Goal: Information Seeking & Learning: Check status

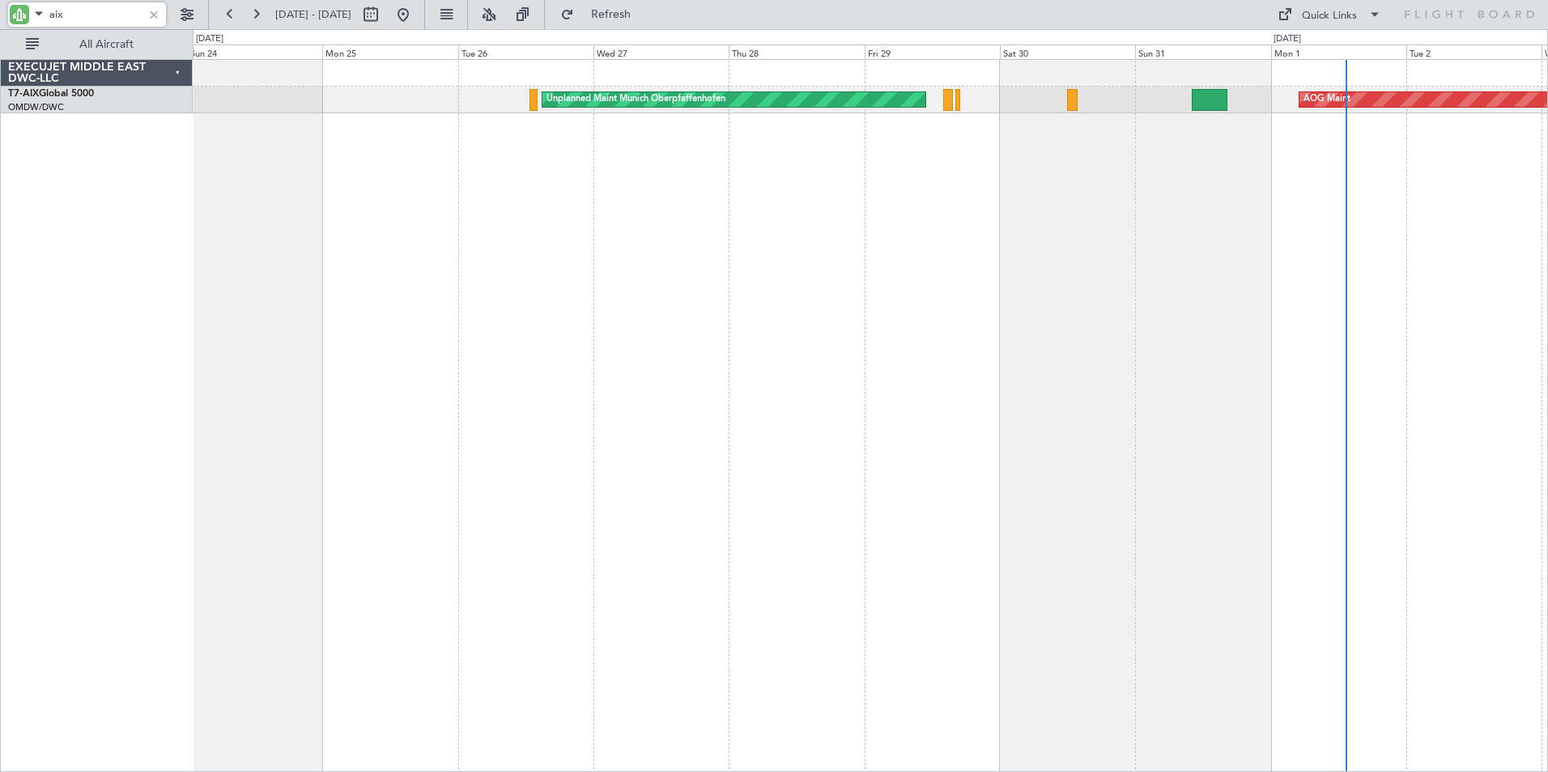
drag, startPoint x: 79, startPoint y: 15, endPoint x: -70, endPoint y: 17, distance: 149.8
click at [0, 17] on html "aix [DATE] - [DATE] Refresh Quick Links All Aircraft AOG Maint Unplanned Maint …" at bounding box center [774, 386] width 1548 height 772
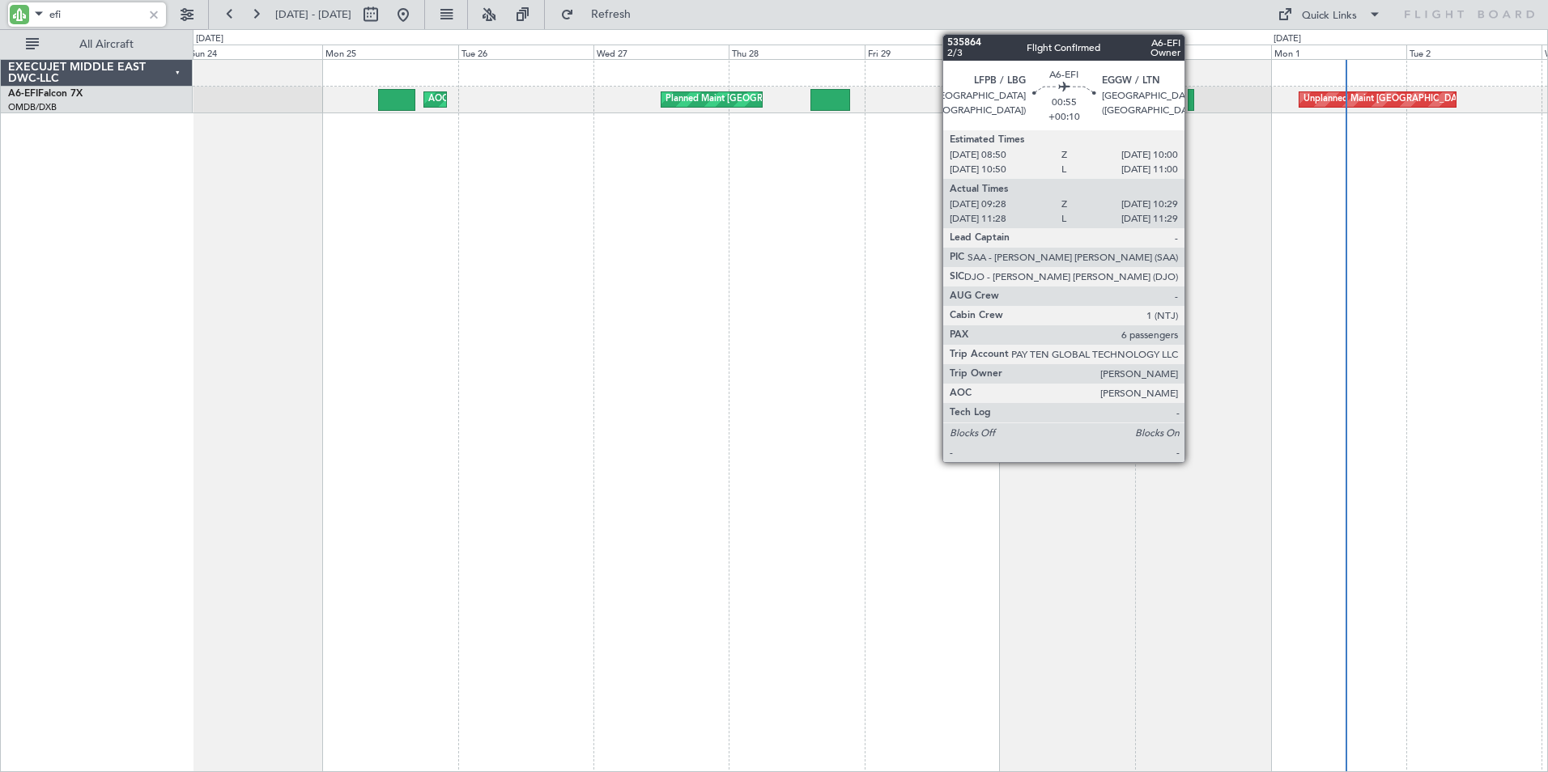
click at [1192, 105] on div at bounding box center [1190, 100] width 6 height 22
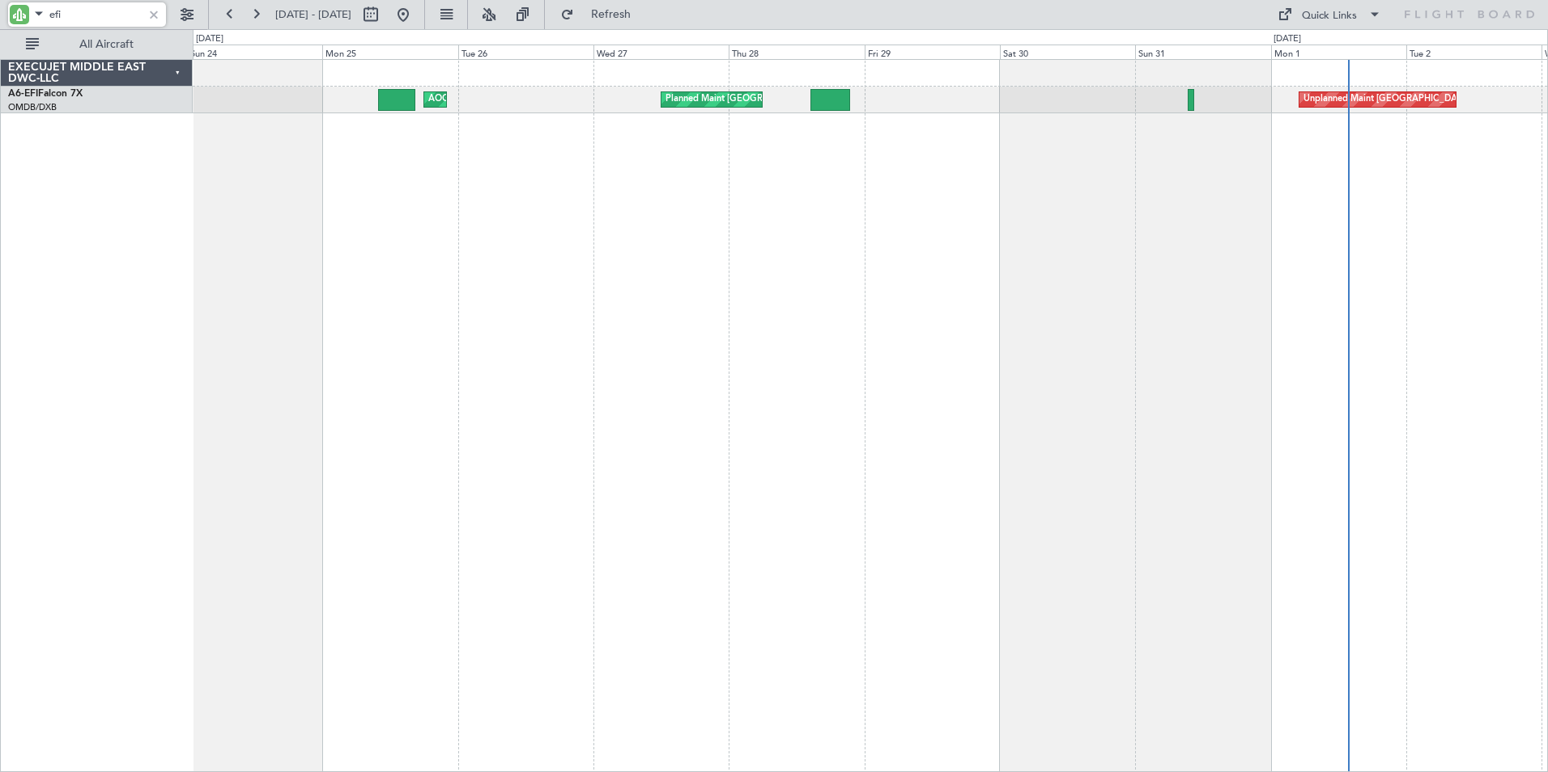
drag, startPoint x: 94, startPoint y: 9, endPoint x: -95, endPoint y: 9, distance: 188.6
click at [0, 9] on html "efi [DATE] - [DATE] Refresh Quick Links All Aircraft Unplanned Maint [GEOGRAPHI…" at bounding box center [774, 386] width 1548 height 772
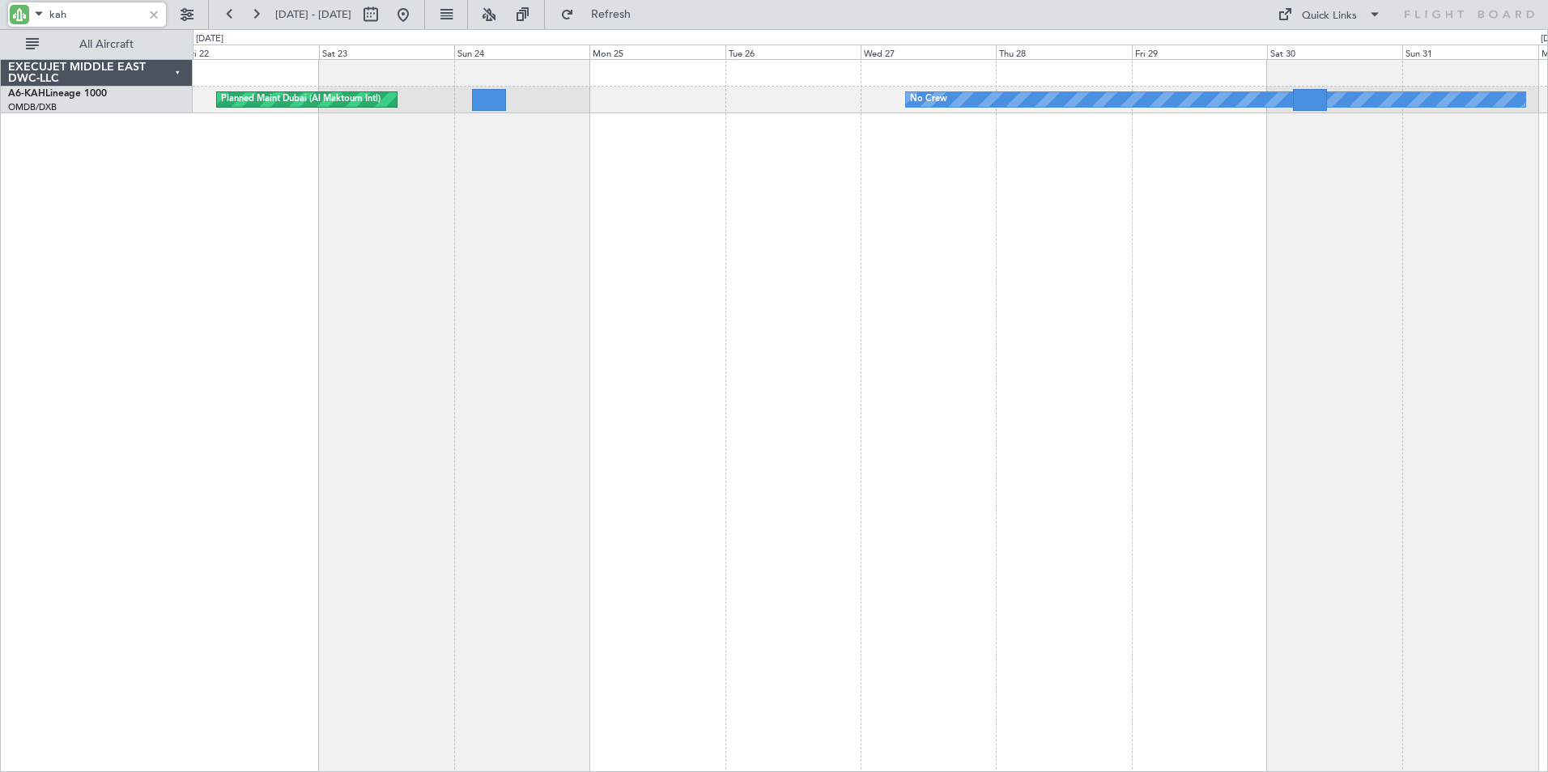
click at [798, 281] on div "No Crew Planned Maint [GEOGRAPHIC_DATA] (Al Maktoum Intl)" at bounding box center [870, 415] width 1355 height 713
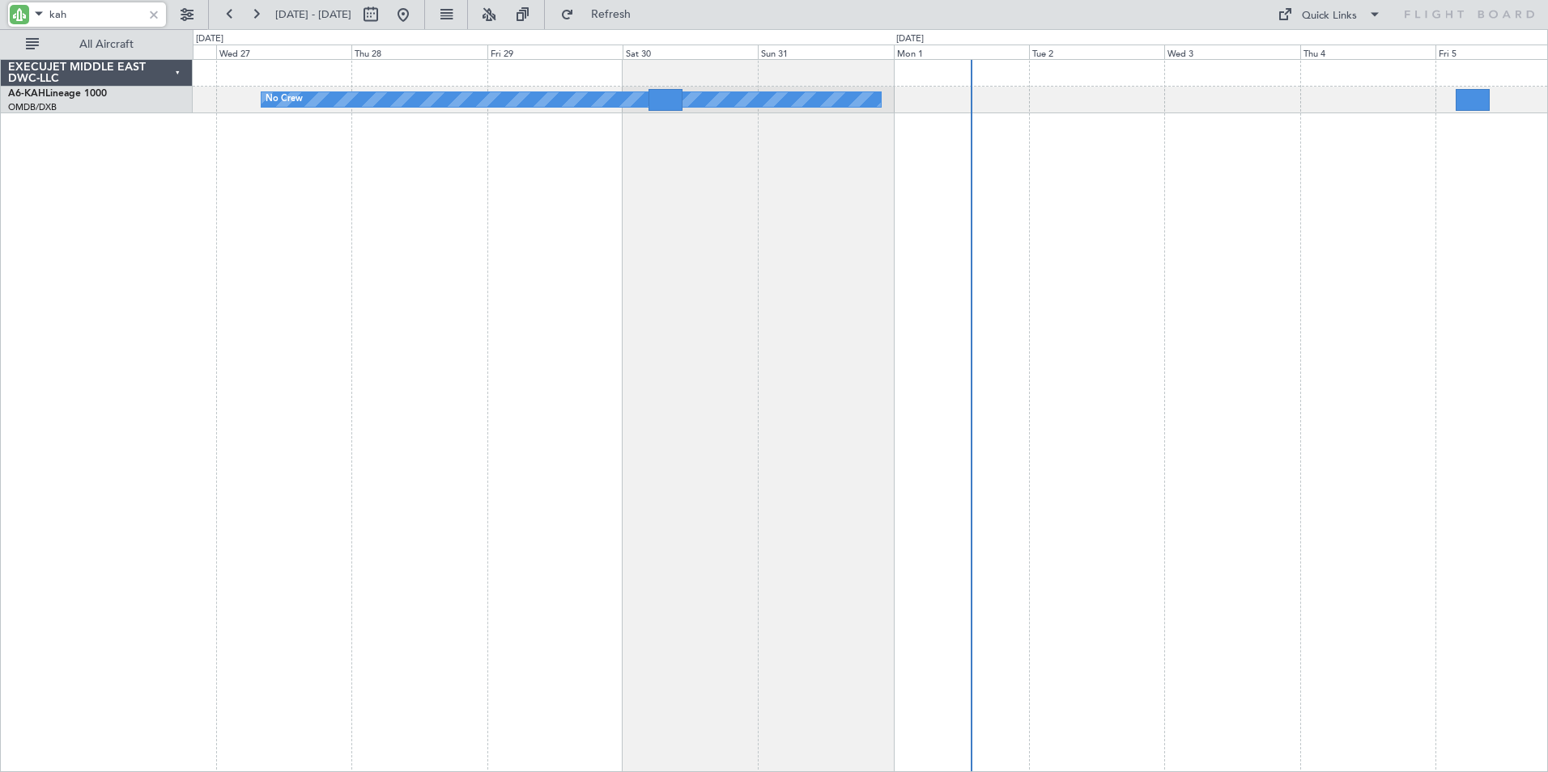
click at [532, 320] on div "No Crew" at bounding box center [870, 415] width 1355 height 713
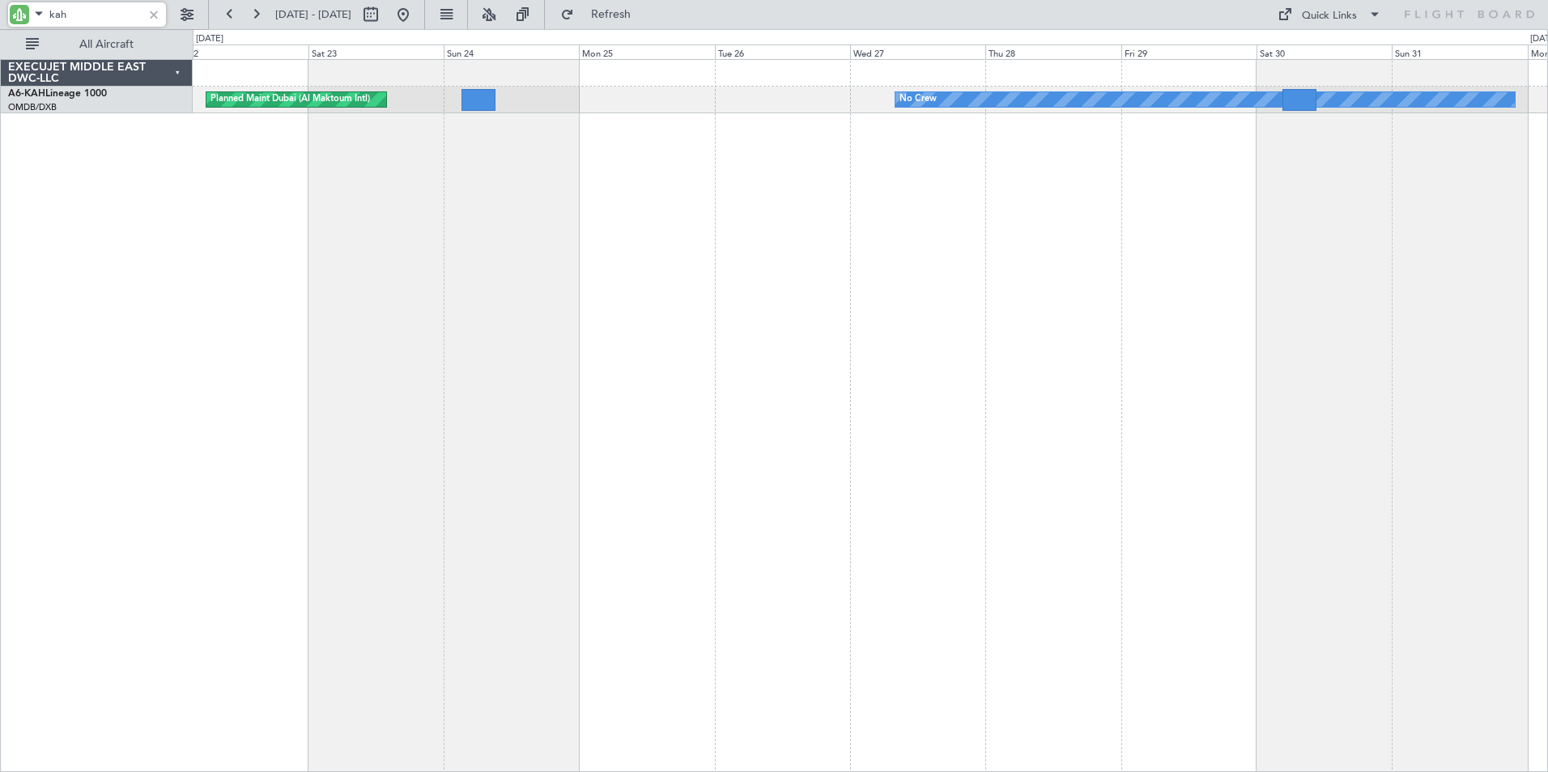
click at [1074, 351] on div "No Crew Planned Maint [GEOGRAPHIC_DATA] (Al Maktoum Intl)" at bounding box center [870, 415] width 1355 height 713
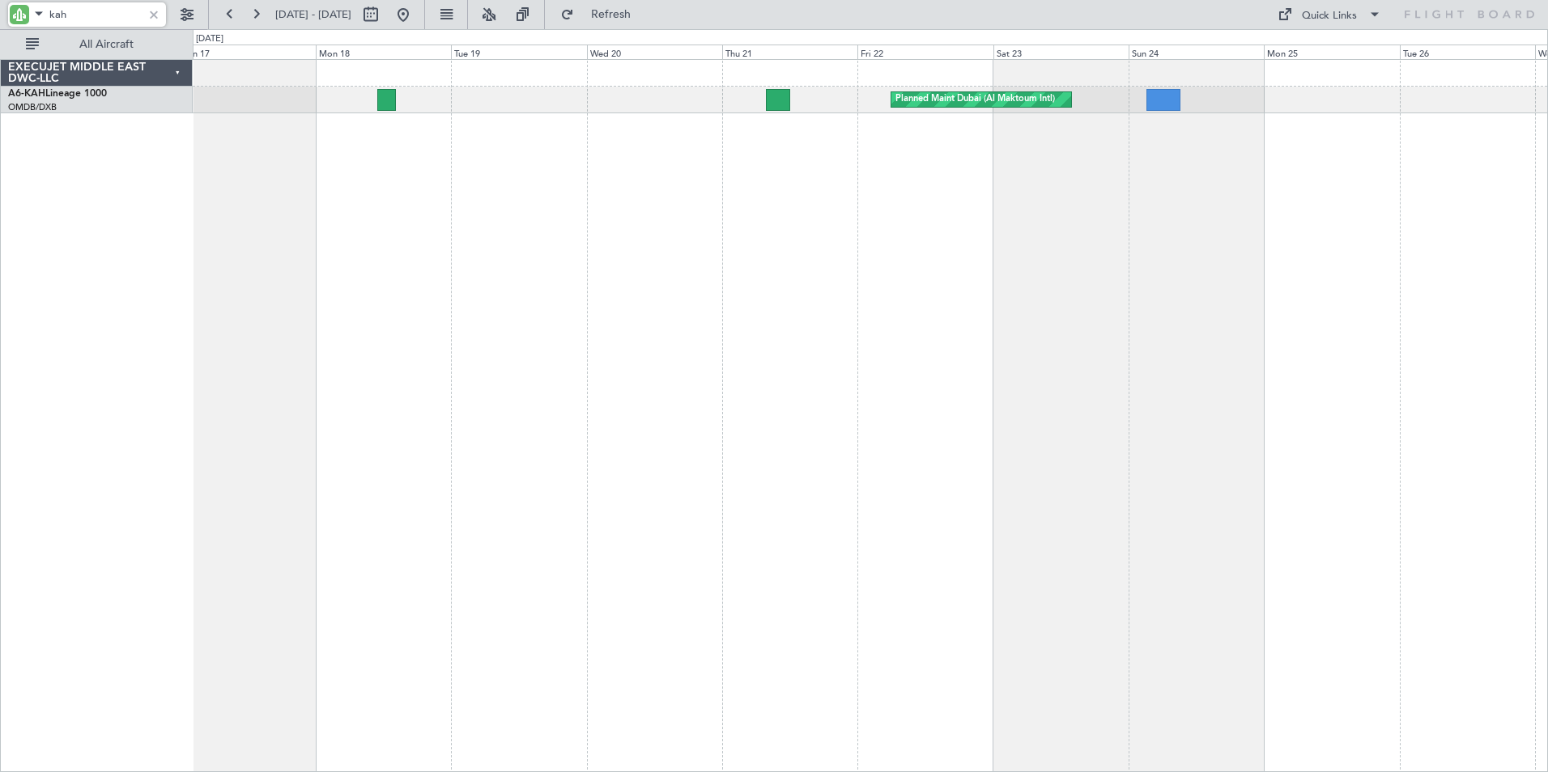
click at [1060, 309] on div "Planned Maint Dubai (Al Maktoum Intl) No Crew Unplanned Maint Budapest ([PERSON…" at bounding box center [870, 415] width 1355 height 713
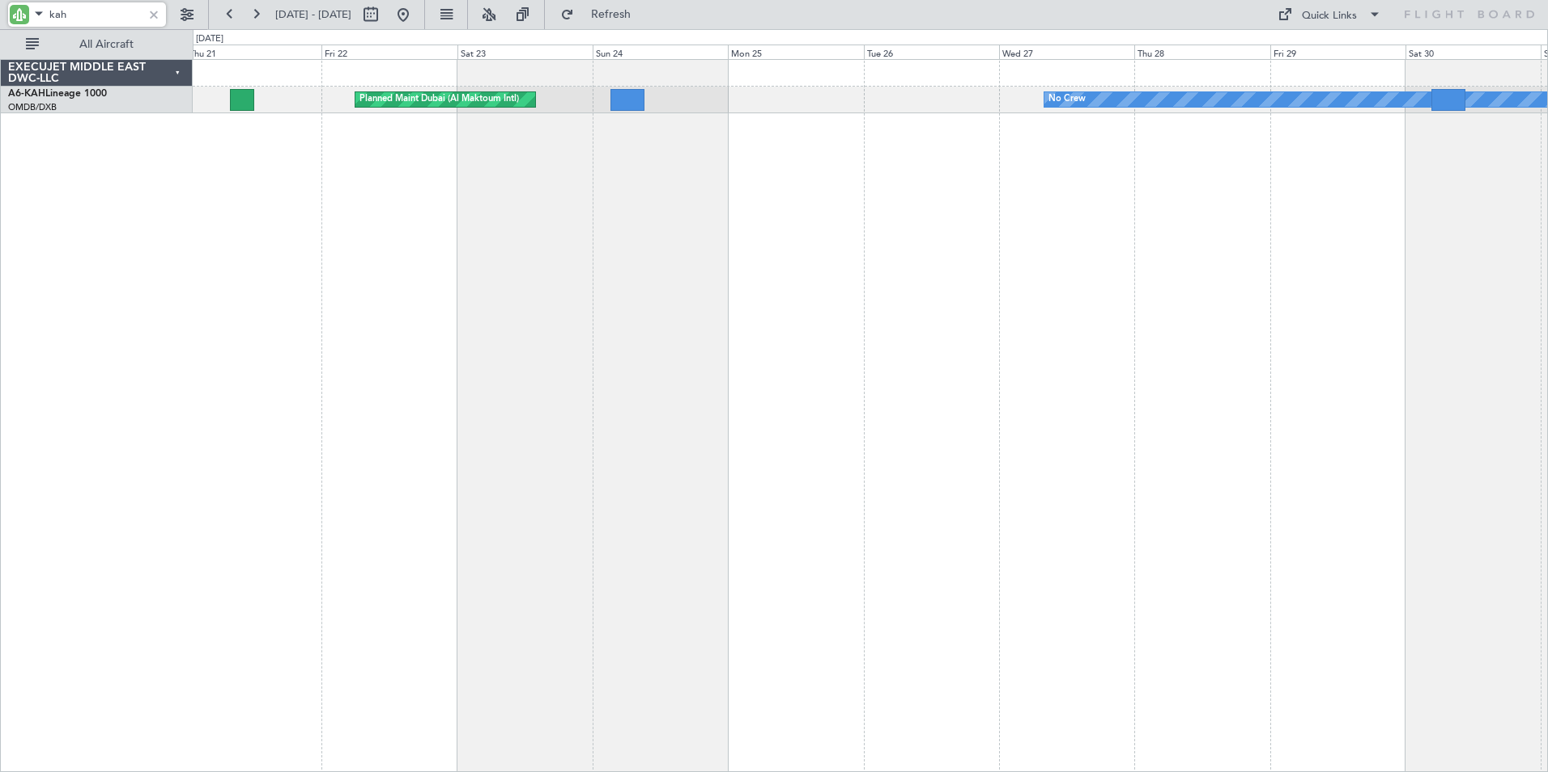
click at [687, 316] on div "Planned Maint Dubai (Al Maktoum Intl) No Crew" at bounding box center [870, 415] width 1355 height 713
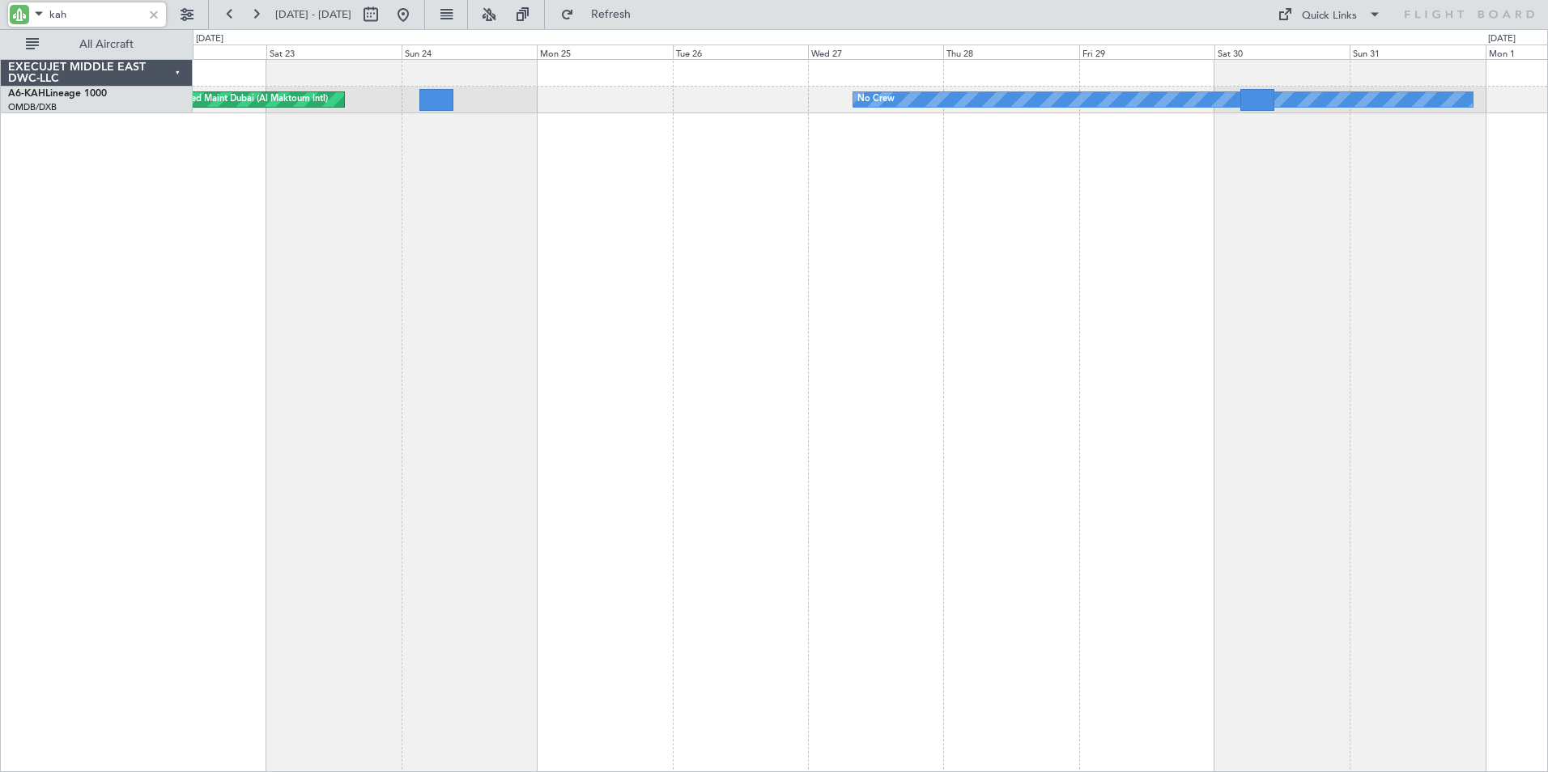
click at [829, 332] on div "Planned Maint Dubai (Al Maktoum Intl) No Crew" at bounding box center [870, 415] width 1355 height 713
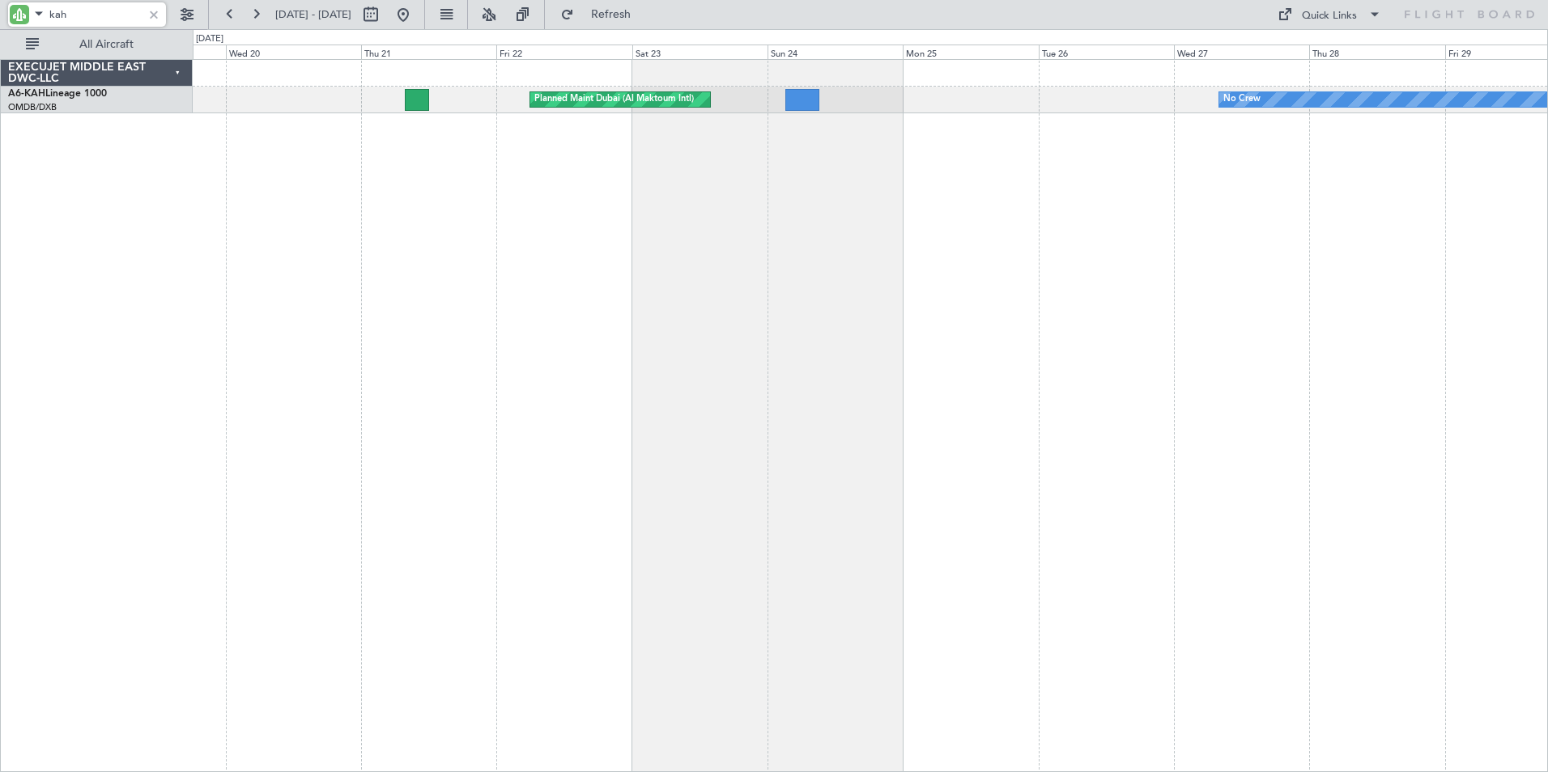
click at [1195, 328] on div "Planned Maint Dubai (Al Maktoum Intl) No Crew" at bounding box center [870, 415] width 1355 height 713
drag, startPoint x: 76, startPoint y: 20, endPoint x: -47, endPoint y: 21, distance: 123.0
click at [0, 21] on html "kah [DATE] - [DATE] Refresh Quick Links All Aircraft No Crew Planned Maint [GEO…" at bounding box center [774, 386] width 1548 height 772
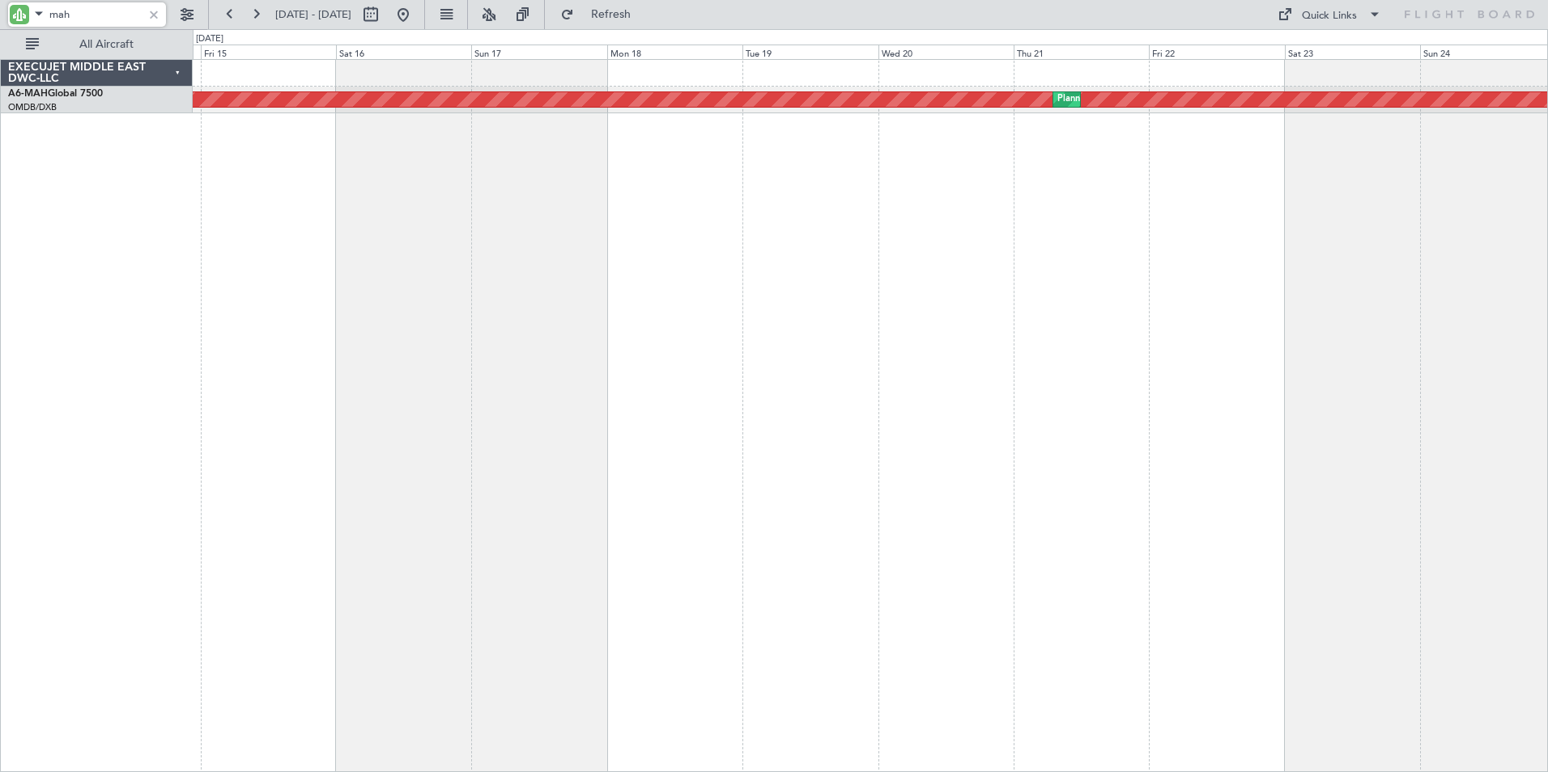
click at [1017, 295] on div "Planned Maint [GEOGRAPHIC_DATA] ([GEOGRAPHIC_DATA] Intl) Planned Maint [GEOGRAP…" at bounding box center [870, 415] width 1355 height 713
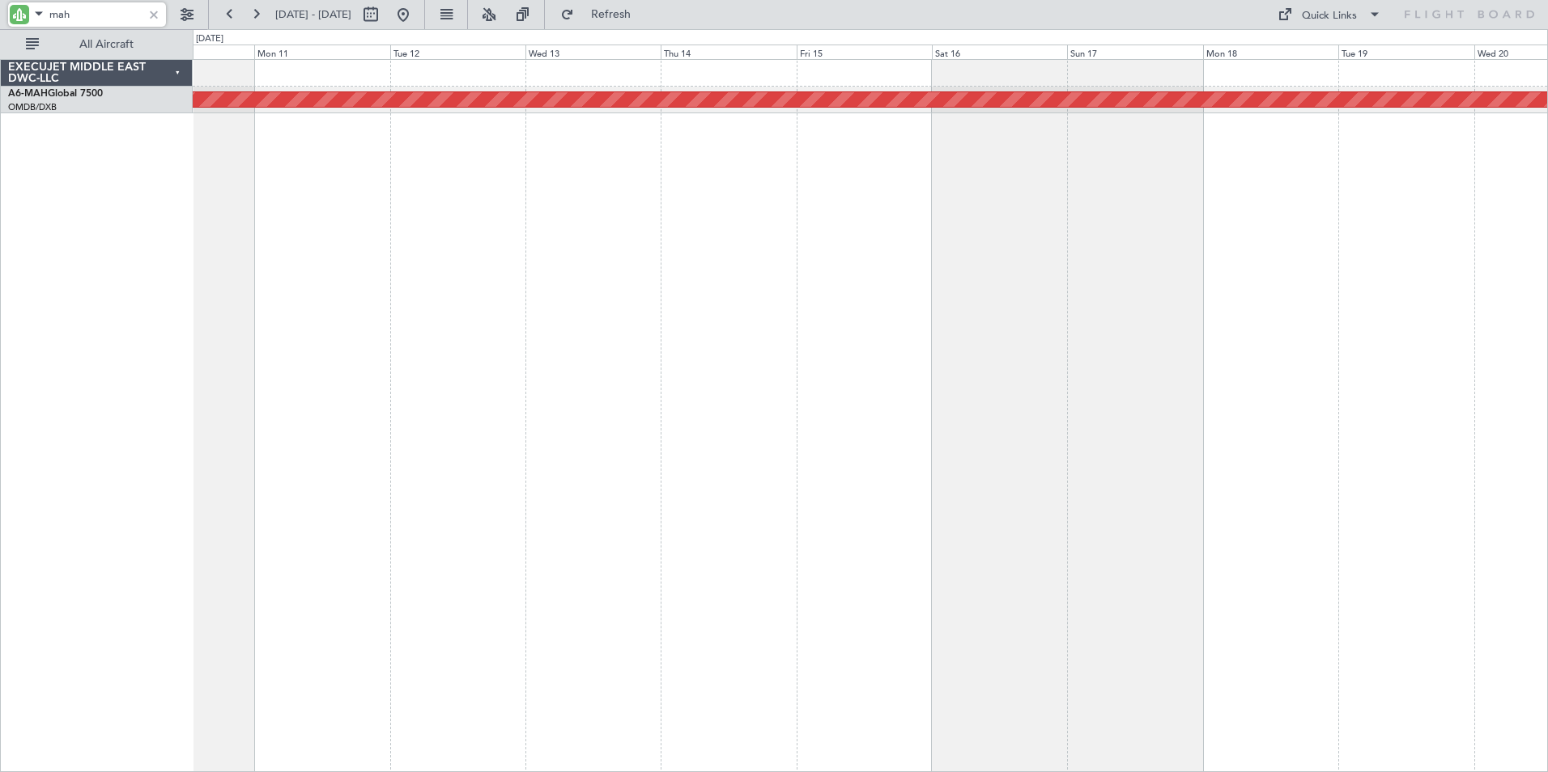
click at [1077, 282] on div "Planned Maint [GEOGRAPHIC_DATA] ([GEOGRAPHIC_DATA] Intl) Planned Maint [GEOGRAP…" at bounding box center [870, 415] width 1355 height 713
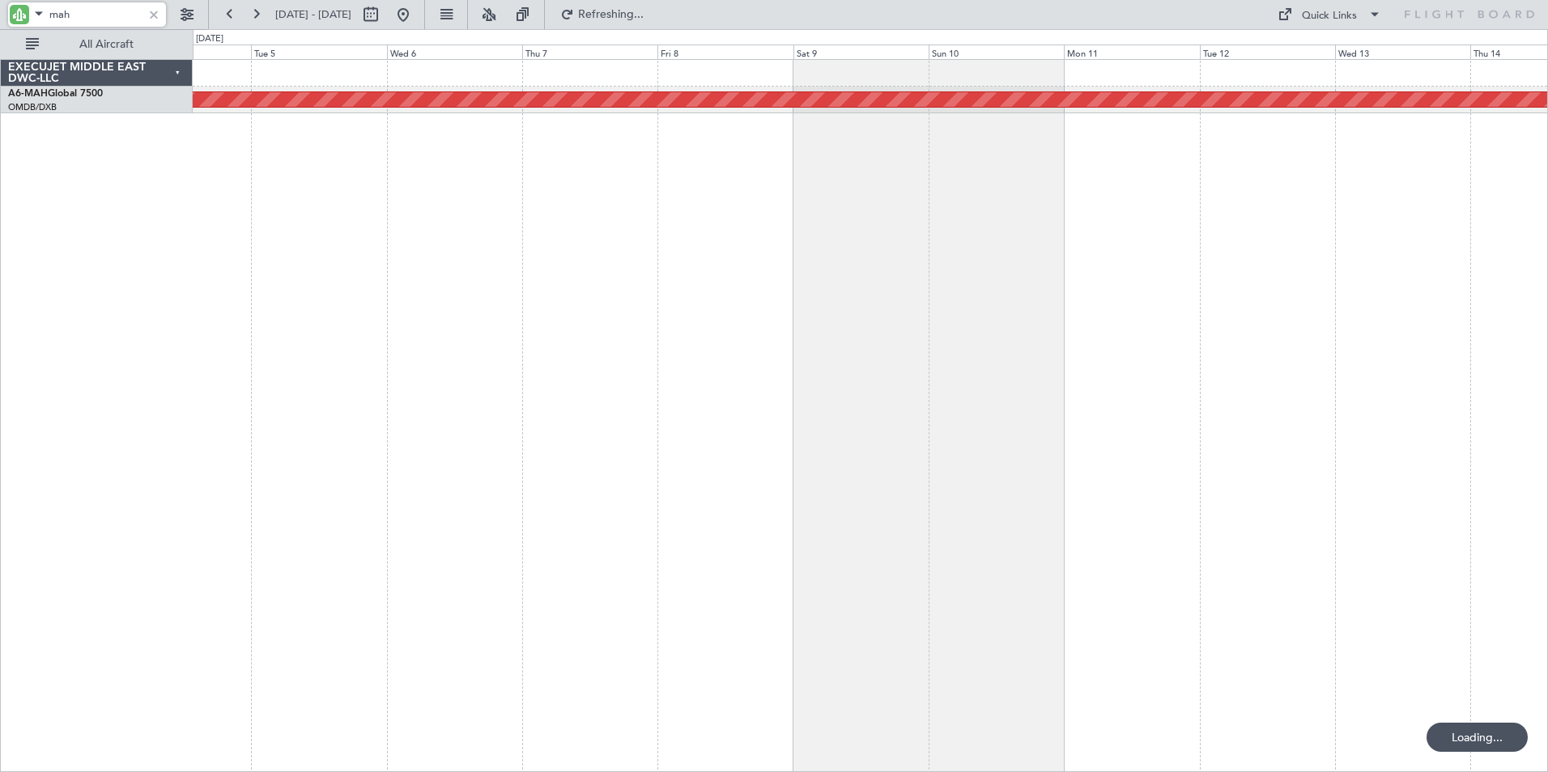
click at [1136, 380] on div "Planned Maint [GEOGRAPHIC_DATA] ([GEOGRAPHIC_DATA] Intl)" at bounding box center [870, 415] width 1355 height 713
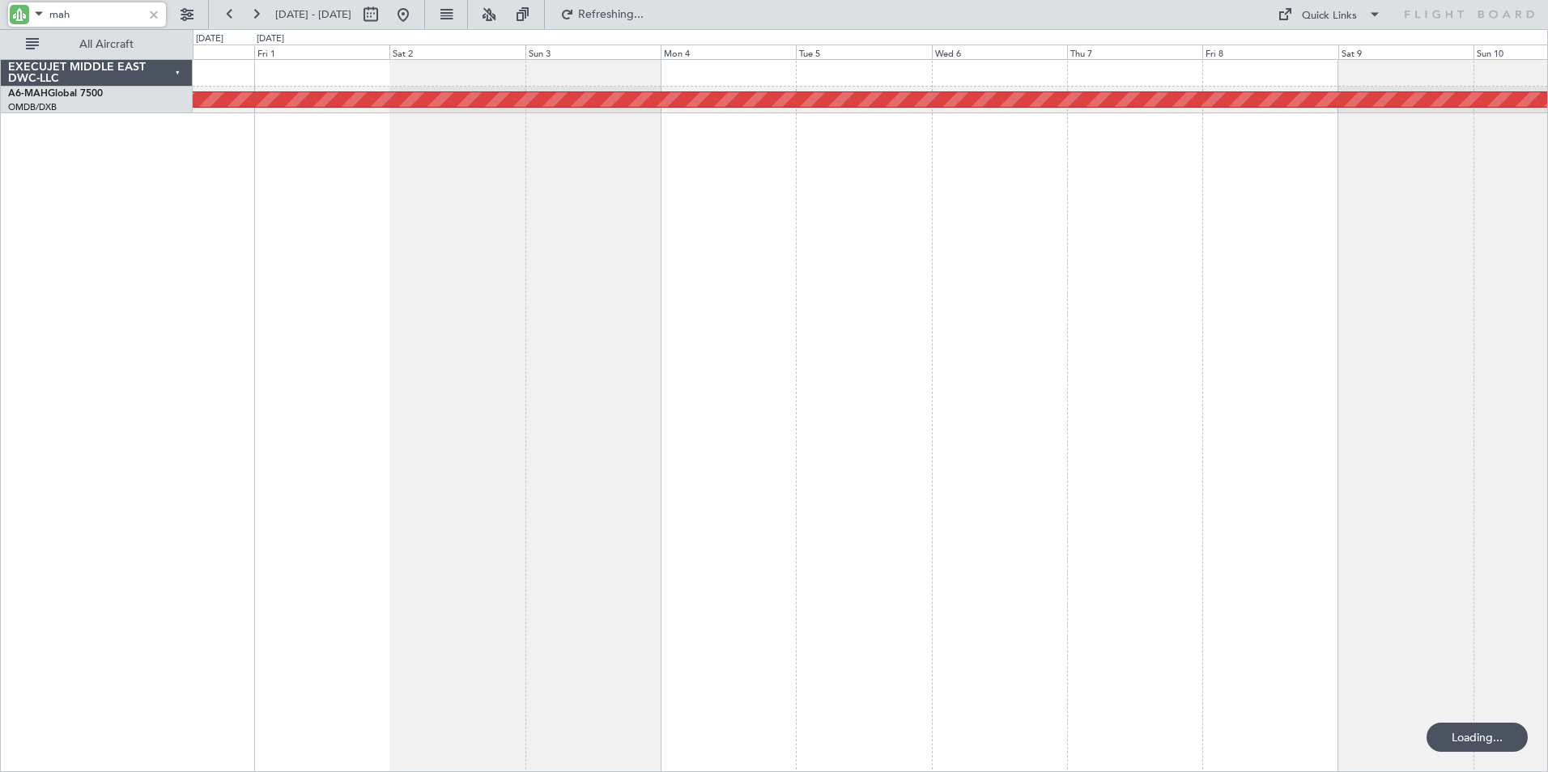
click at [1531, 375] on div "Planned Maint [GEOGRAPHIC_DATA] ([GEOGRAPHIC_DATA] Intl)" at bounding box center [870, 415] width 1355 height 713
click at [415, 359] on div "Planned Maint [GEOGRAPHIC_DATA] ([GEOGRAPHIC_DATA] Intl)" at bounding box center [870, 415] width 1355 height 713
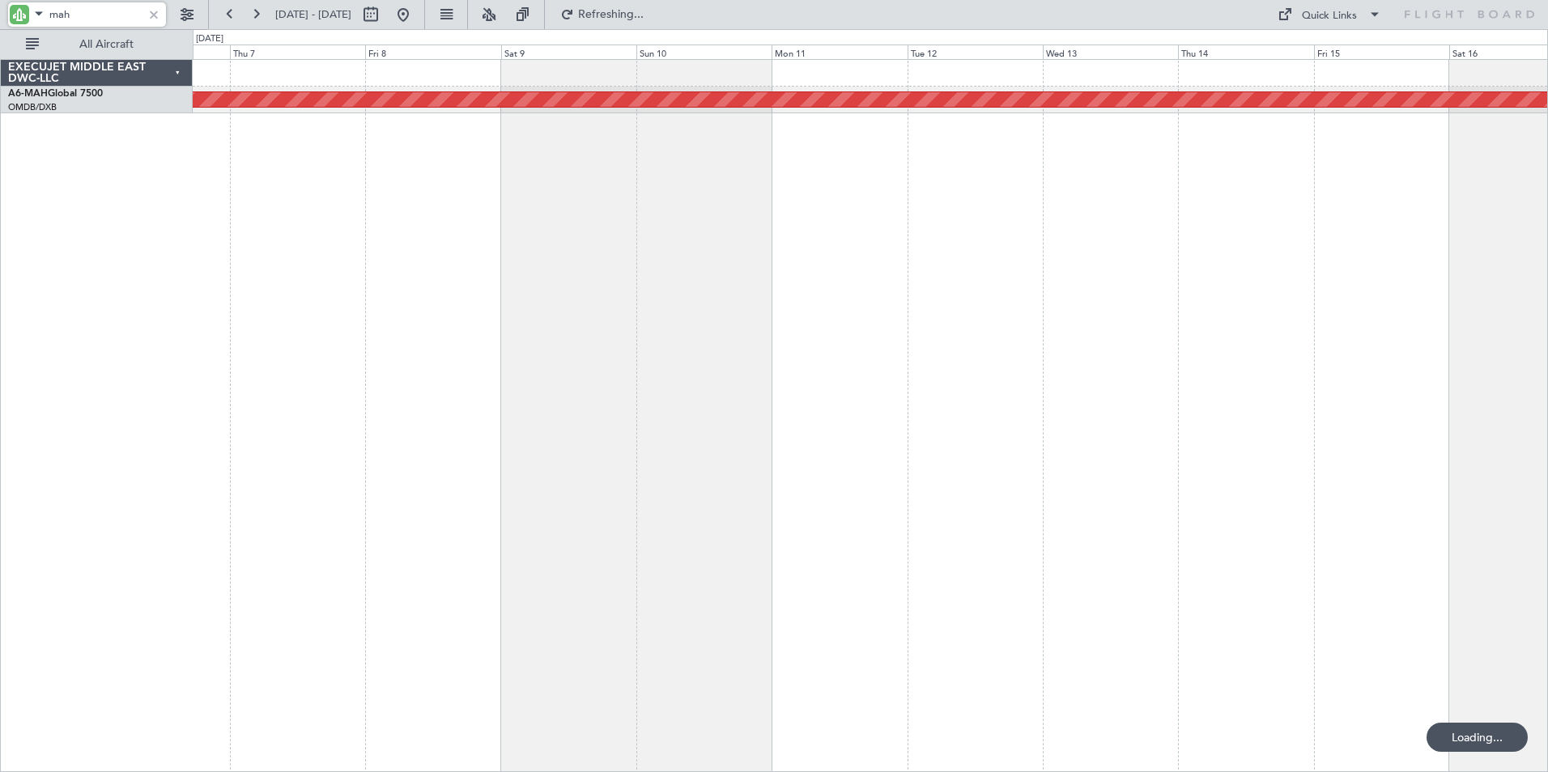
click at [726, 347] on div "Planned Maint [GEOGRAPHIC_DATA] ([GEOGRAPHIC_DATA] Intl)" at bounding box center [870, 415] width 1355 height 713
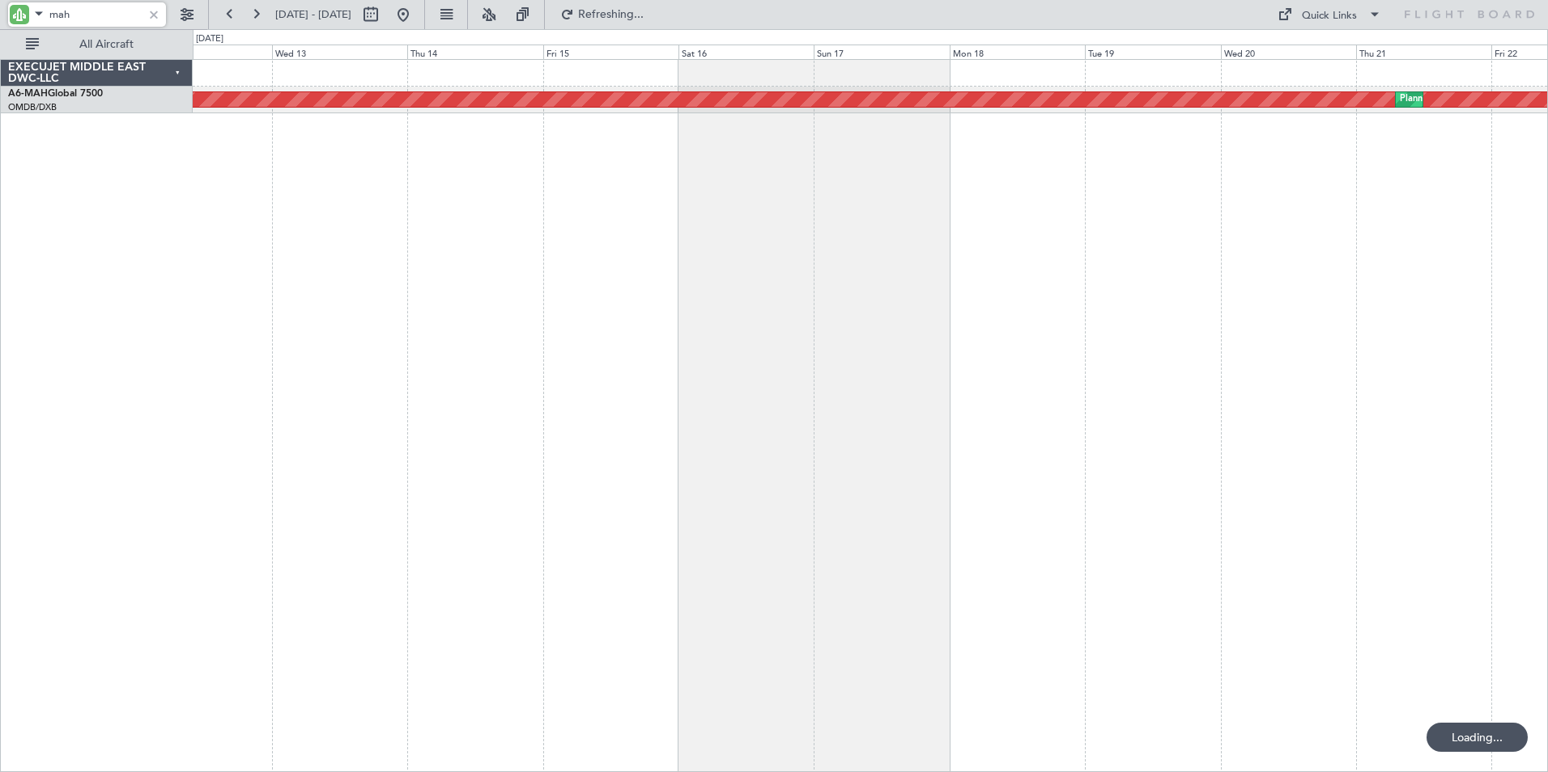
click at [706, 337] on div "Planned Maint [GEOGRAPHIC_DATA] ([GEOGRAPHIC_DATA] Intl) Planned Maint [GEOGRAP…" at bounding box center [870, 415] width 1355 height 713
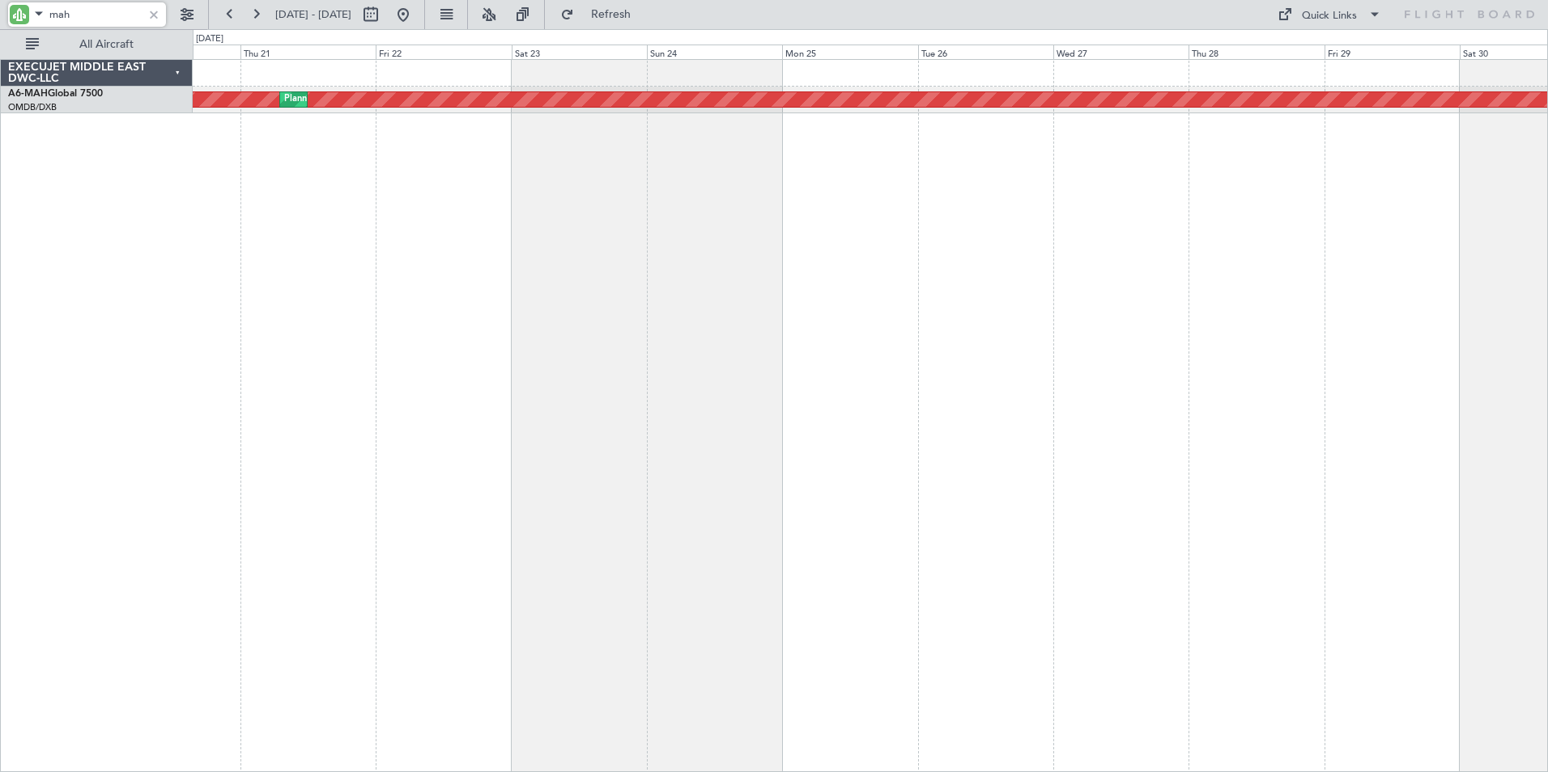
click at [474, 304] on div "Planned Maint [GEOGRAPHIC_DATA] ([GEOGRAPHIC_DATA] Intl) Planned Maint [GEOGRAP…" at bounding box center [870, 415] width 1355 height 713
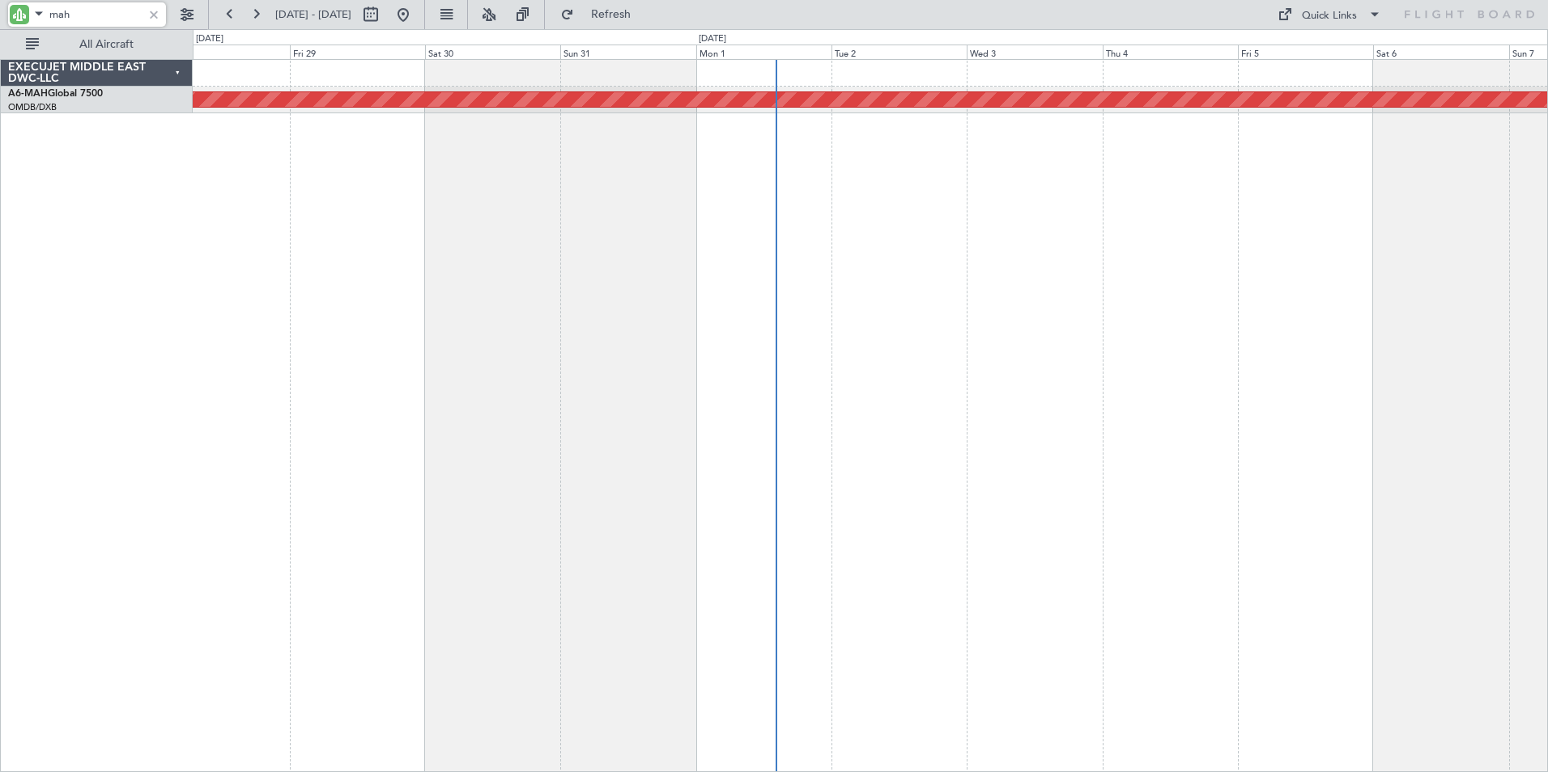
click at [546, 308] on div "Planned Maint [GEOGRAPHIC_DATA] ([GEOGRAPHIC_DATA] Intl)" at bounding box center [870, 415] width 1355 height 713
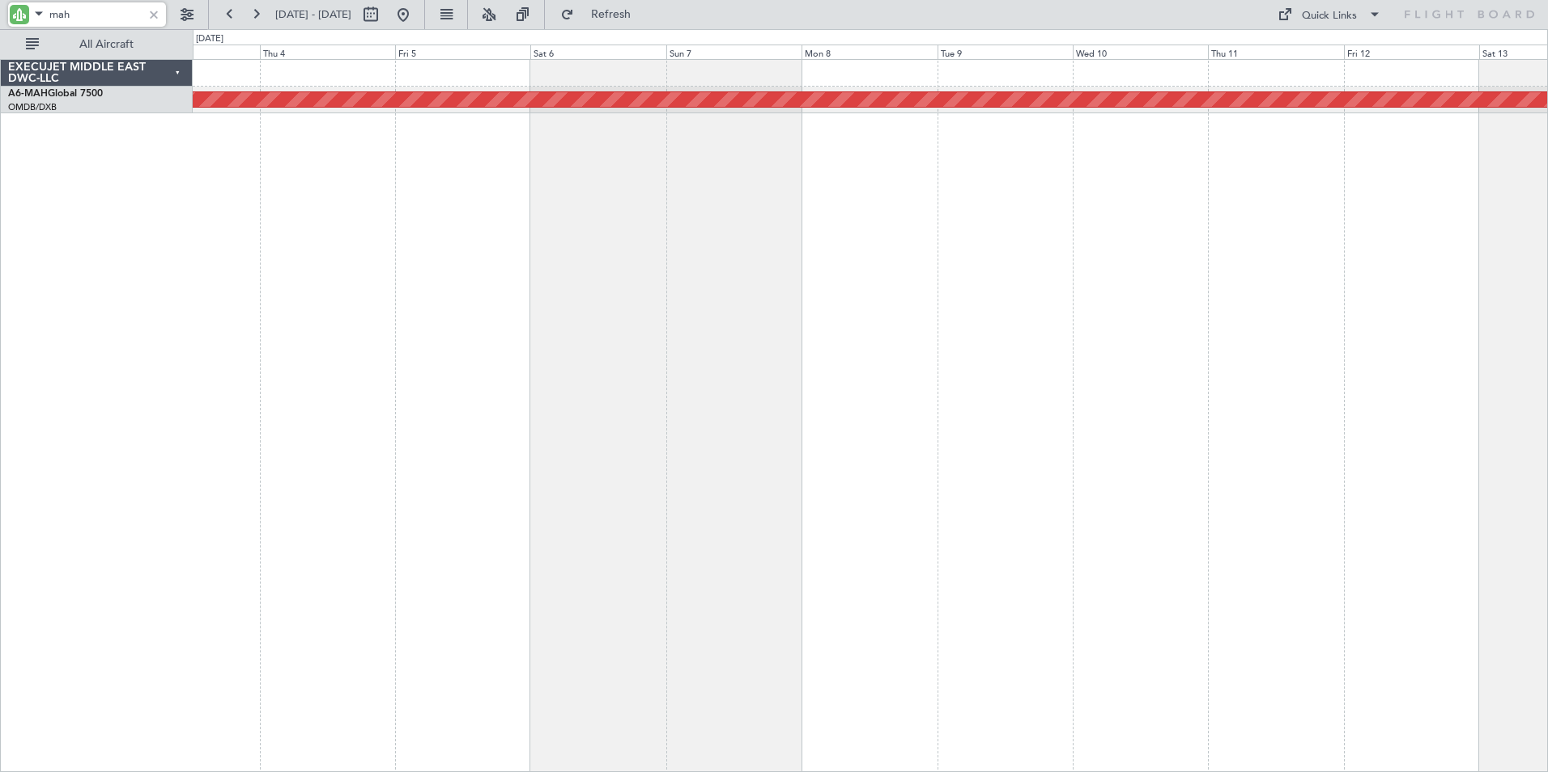
click at [580, 333] on div "Planned Maint [GEOGRAPHIC_DATA] ([GEOGRAPHIC_DATA] Intl)" at bounding box center [870, 415] width 1355 height 713
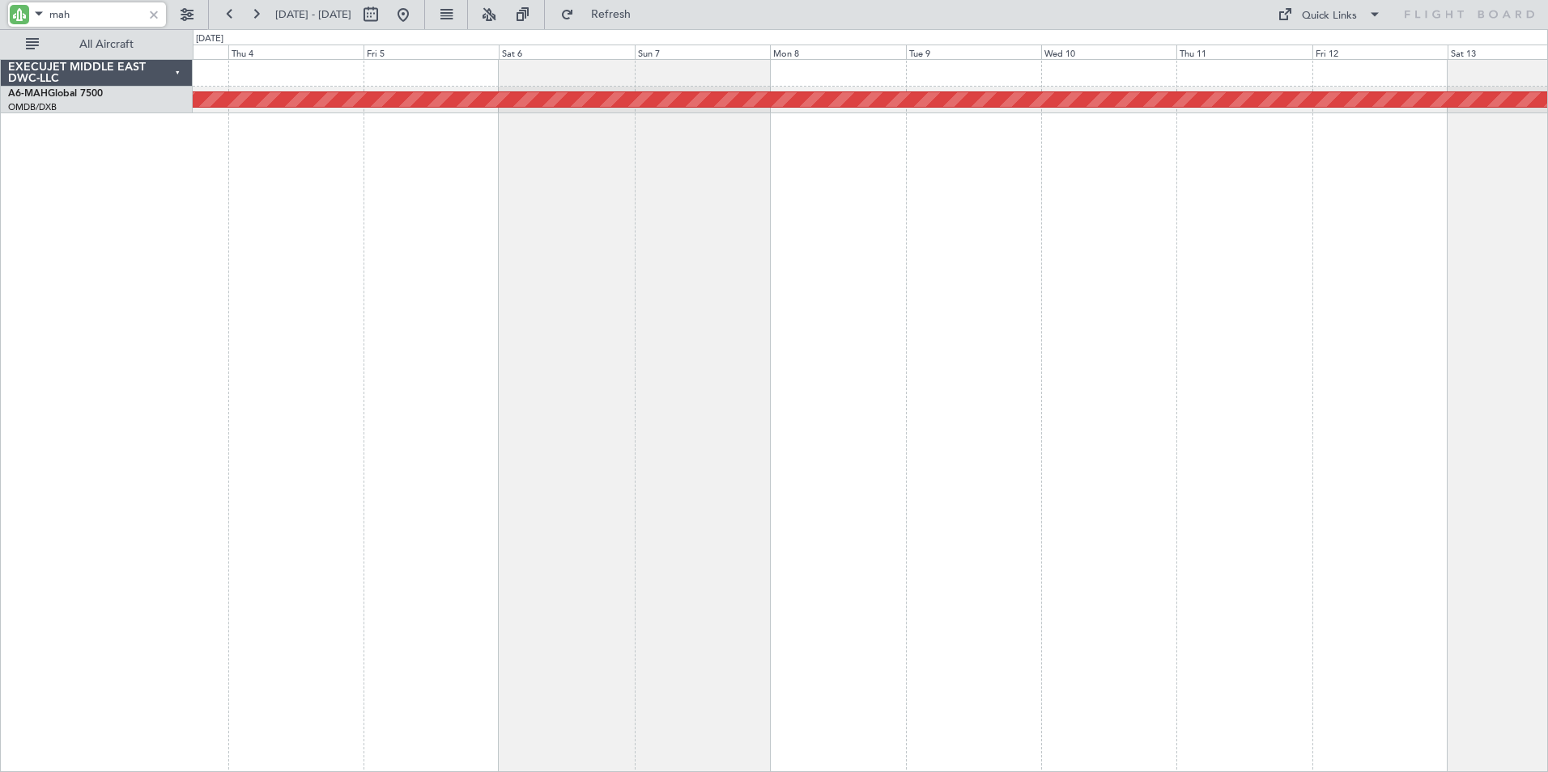
type input "mah"
